Goal: Task Accomplishment & Management: Complete application form

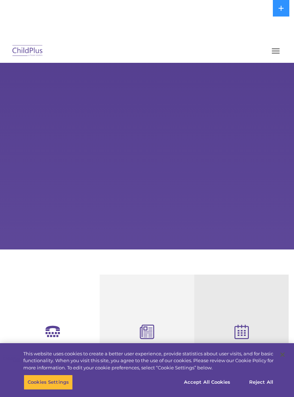
select select "MEDIUM"
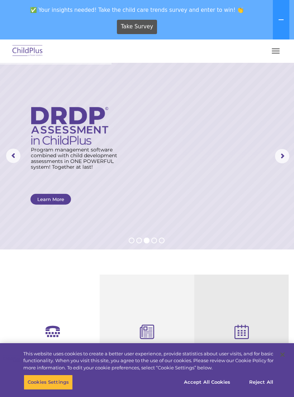
click at [276, 54] on button "button" at bounding box center [276, 50] width 15 height 11
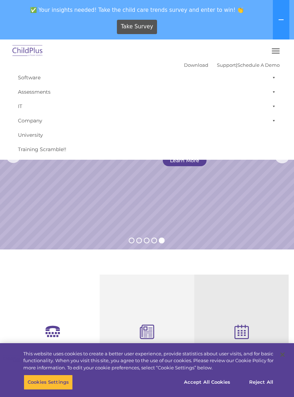
click at [28, 51] on img at bounding box center [28, 51] width 34 height 17
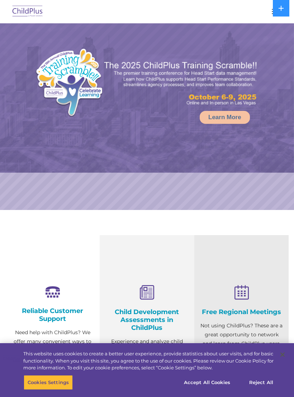
select select "MEDIUM"
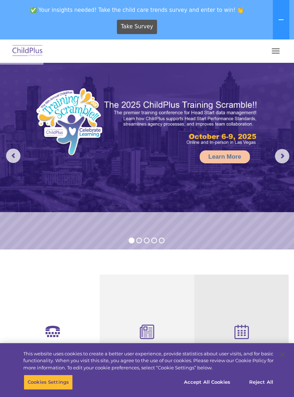
click at [278, 50] on button "button" at bounding box center [276, 50] width 15 height 11
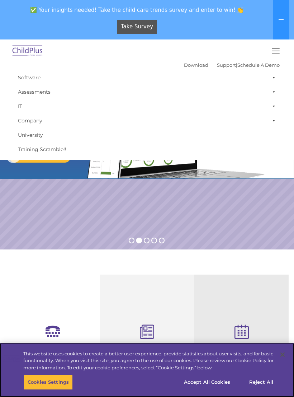
click at [206, 383] on button "Accept All Cookies" at bounding box center [207, 382] width 54 height 15
